Goal: Information Seeking & Learning: Check status

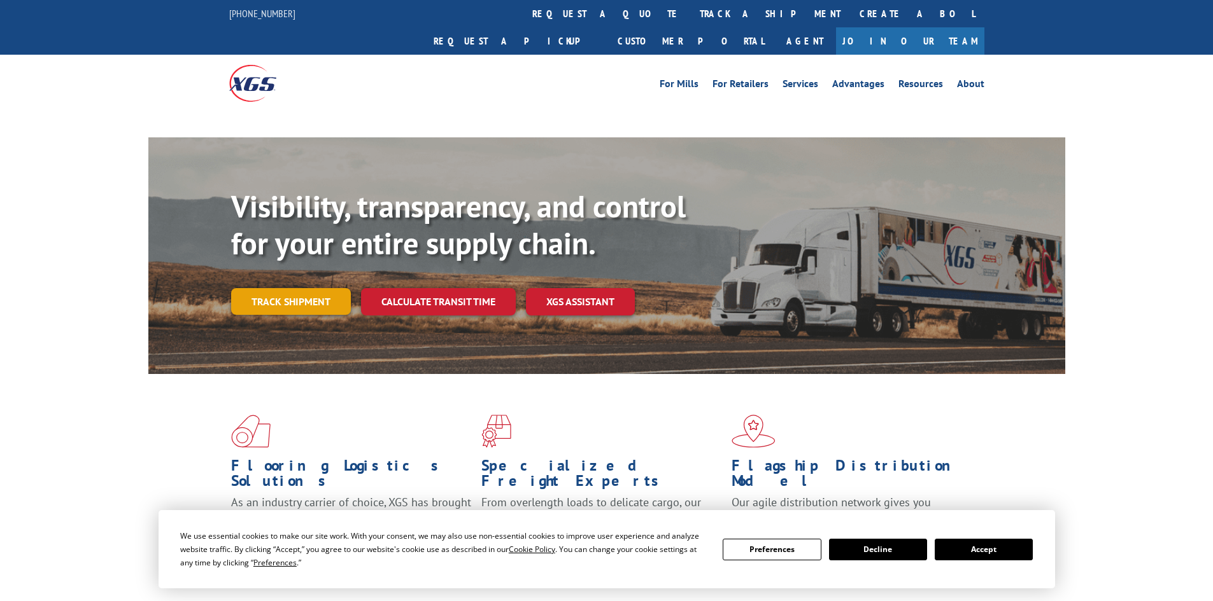
click at [309, 288] on link "Track shipment" at bounding box center [291, 301] width 120 height 27
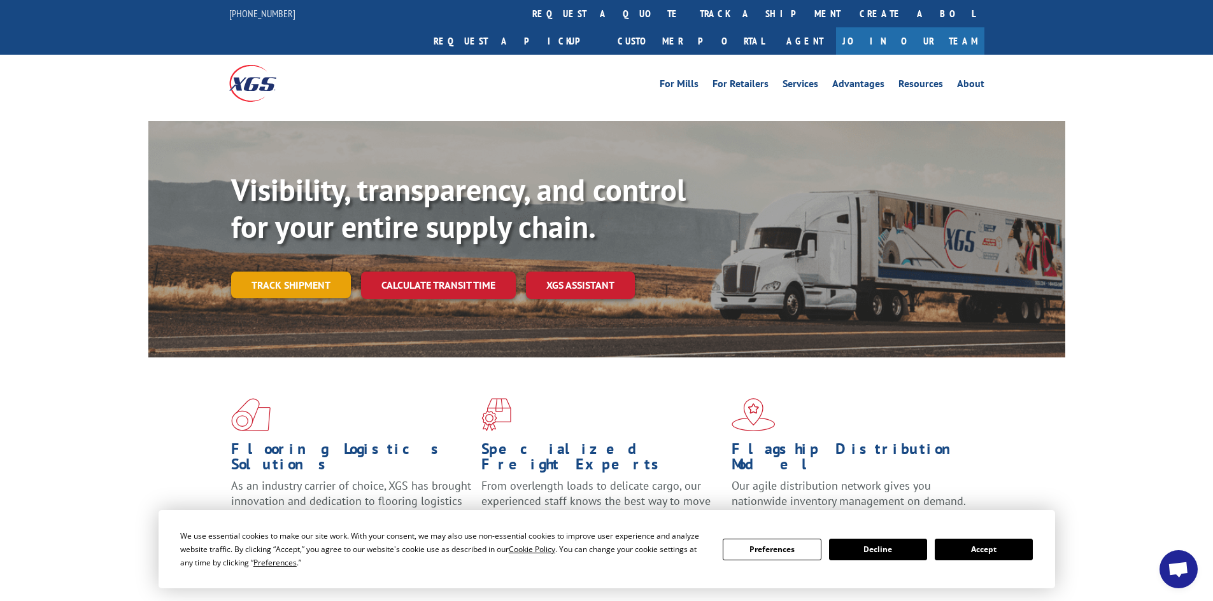
click at [286, 272] on link "Track shipment" at bounding box center [291, 285] width 120 height 27
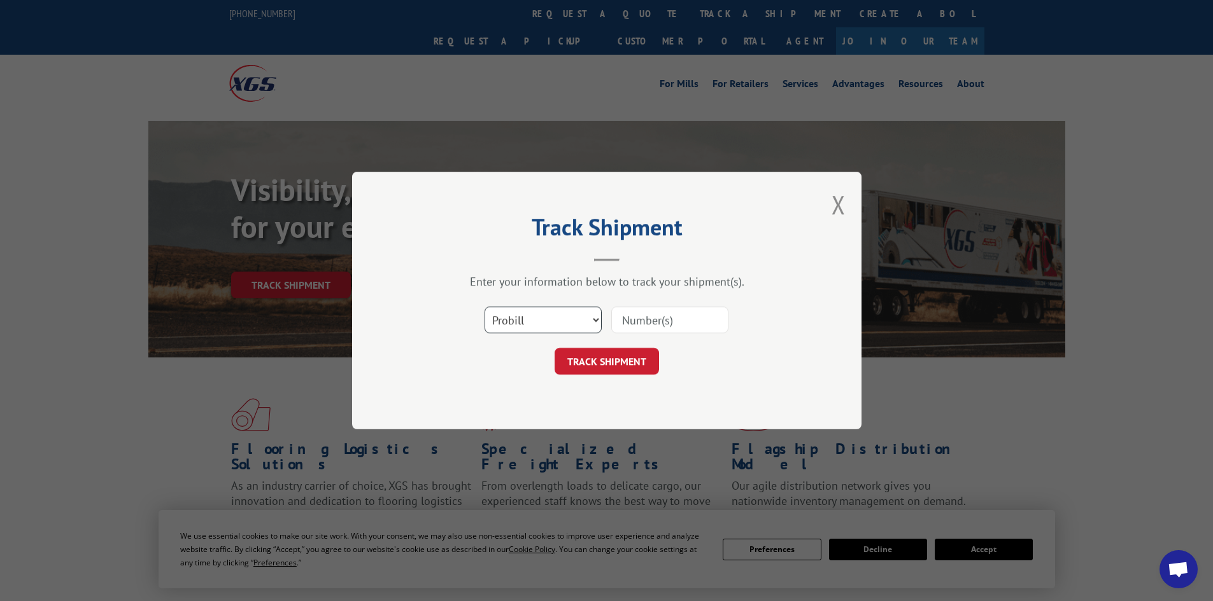
click at [576, 314] on select "Select category... Probill BOL PO" at bounding box center [542, 320] width 117 height 27
select select "bol"
click at [484, 307] on select "Select category... Probill BOL PO" at bounding box center [542, 320] width 117 height 27
click at [651, 322] on input at bounding box center [669, 320] width 117 height 27
paste input "477403"
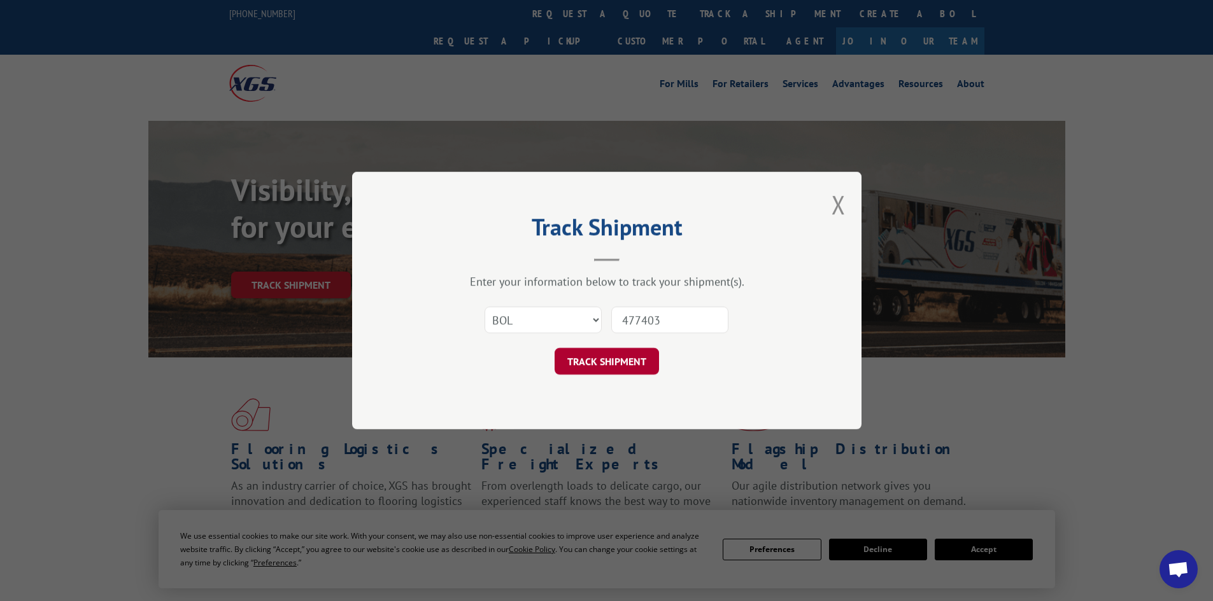
type input "477403"
click at [591, 364] on button "TRACK SHIPMENT" at bounding box center [606, 361] width 104 height 27
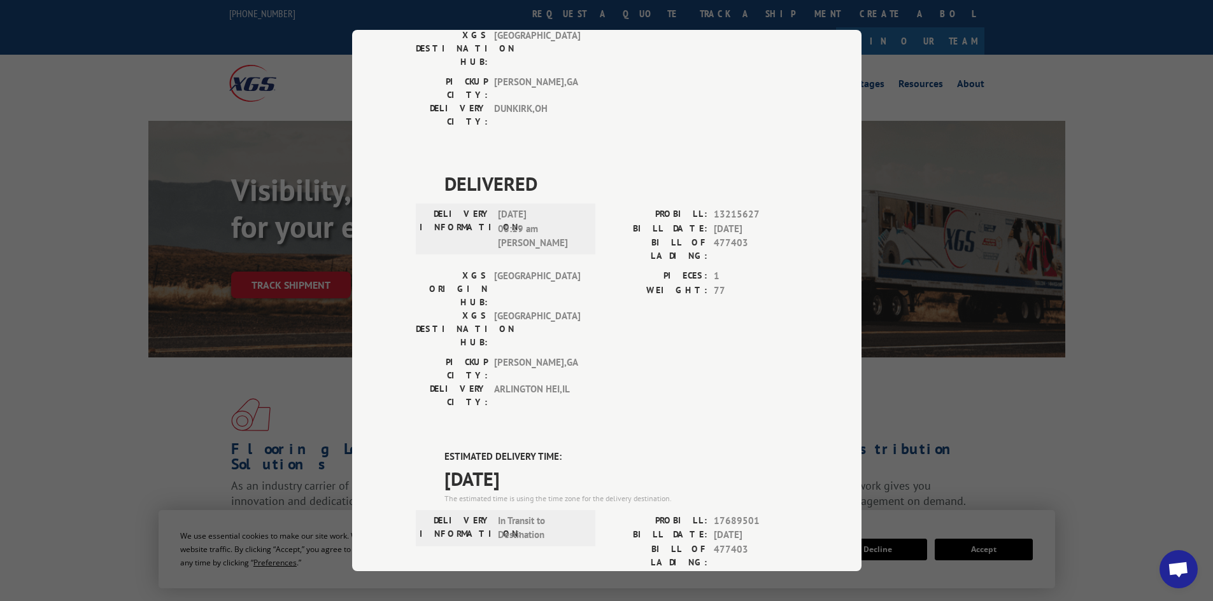
scroll to position [255, 0]
